Goal: Task Accomplishment & Management: Manage account settings

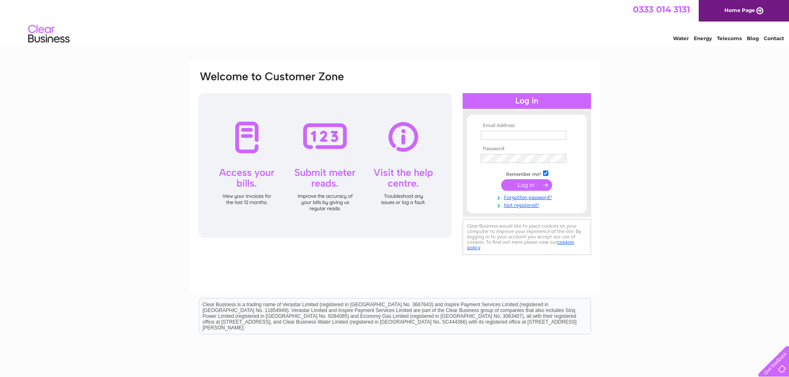
type input "cube.garage1958@hotmail.com"
click at [527, 186] on input "submit" at bounding box center [526, 185] width 51 height 12
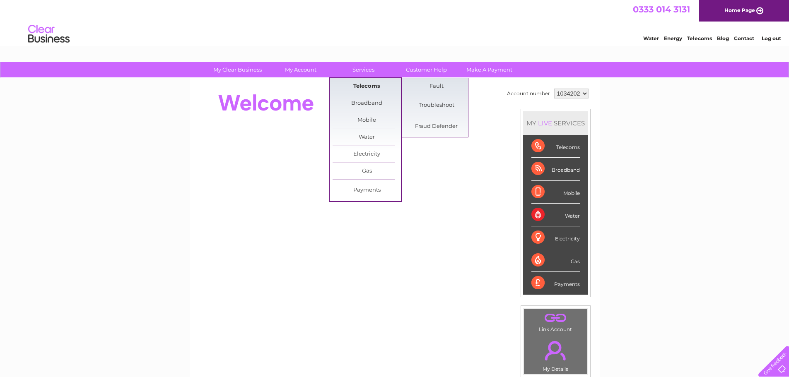
click at [370, 90] on link "Telecoms" at bounding box center [366, 86] width 68 height 17
